Goal: Go to known website: Access a specific website the user already knows

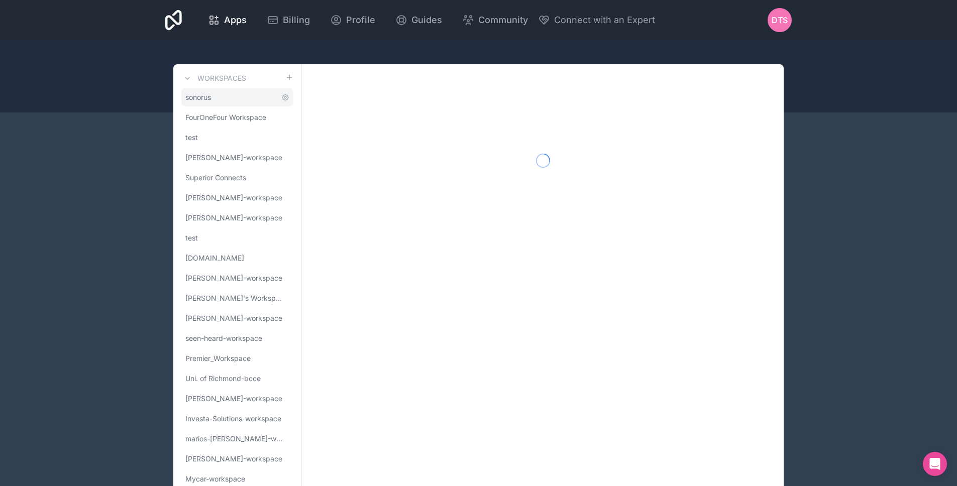
click at [217, 99] on link "sonorus" at bounding box center [237, 97] width 112 height 18
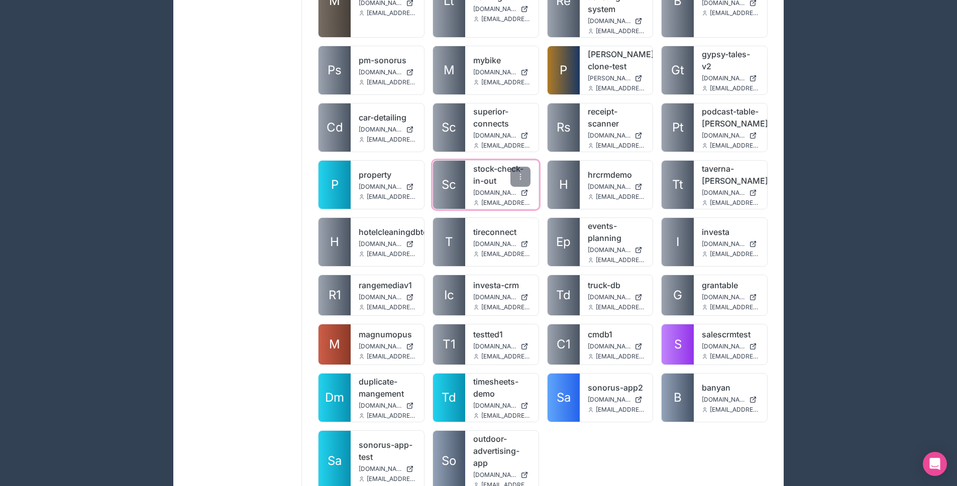
scroll to position [825, 0]
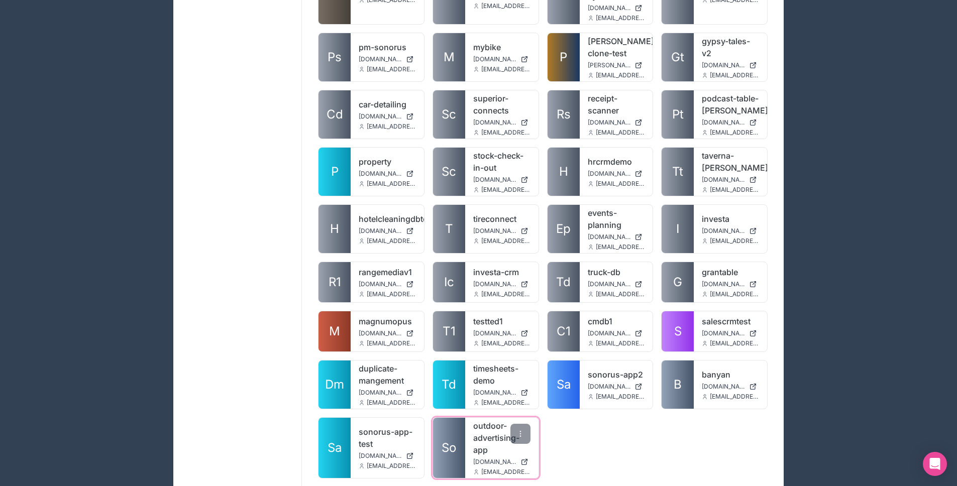
click at [461, 431] on link "So" at bounding box center [449, 448] width 32 height 60
